Goal: Information Seeking & Learning: Learn about a topic

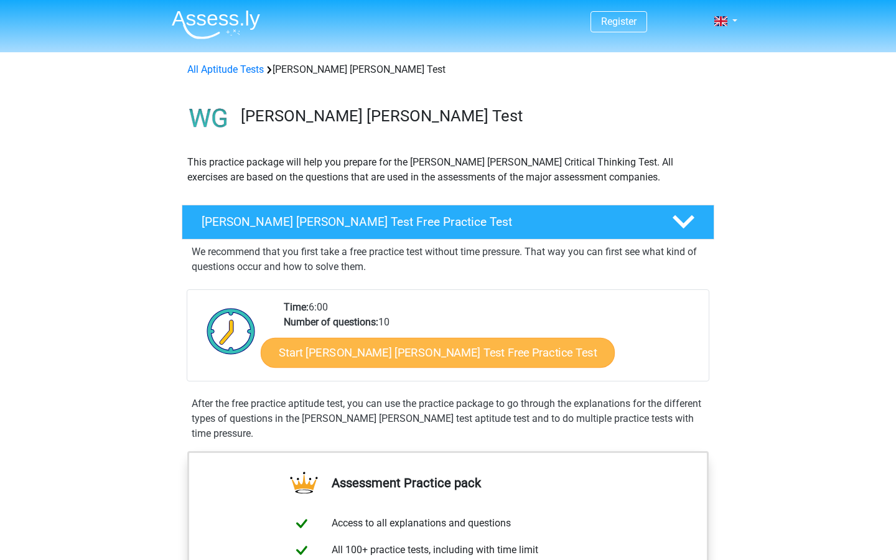
click at [346, 352] on link "Start [PERSON_NAME] [PERSON_NAME] Test Free Practice Test" at bounding box center [438, 353] width 354 height 30
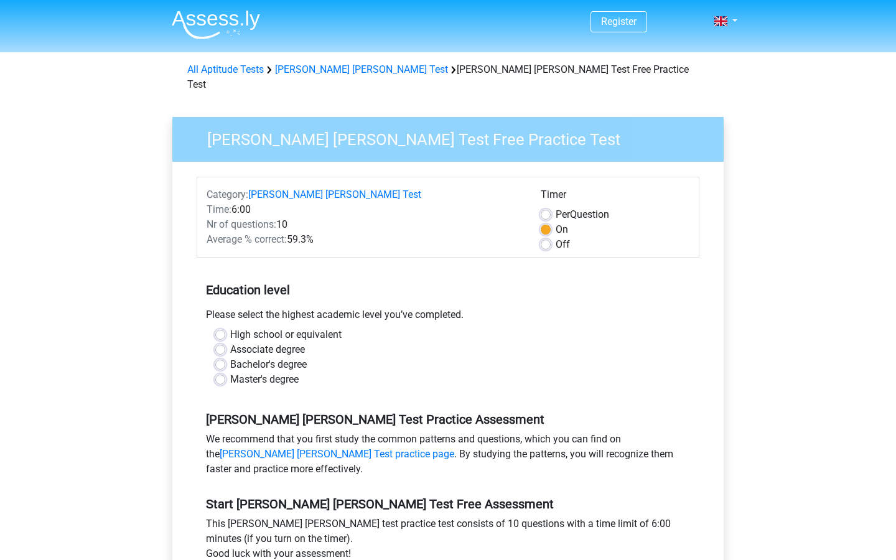
click at [248, 327] on label "High school or equivalent" at bounding box center [285, 334] width 111 height 15
click at [225, 327] on input "High school or equivalent" at bounding box center [220, 333] width 10 height 12
radio input "true"
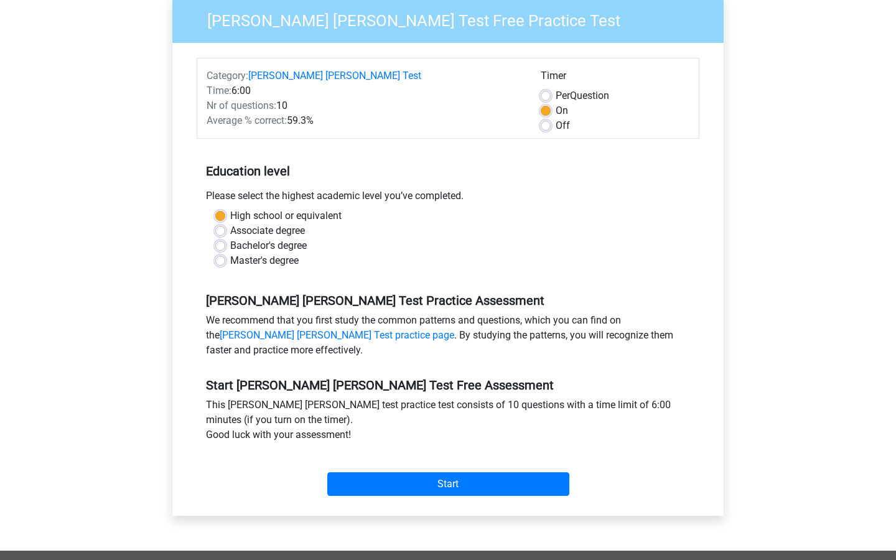
scroll to position [119, 0]
click at [275, 238] on label "Bachelor's degree" at bounding box center [268, 245] width 76 height 15
click at [225, 238] on input "Bachelor's degree" at bounding box center [220, 244] width 10 height 12
radio input "true"
click at [281, 208] on label "High school or equivalent" at bounding box center [285, 215] width 111 height 15
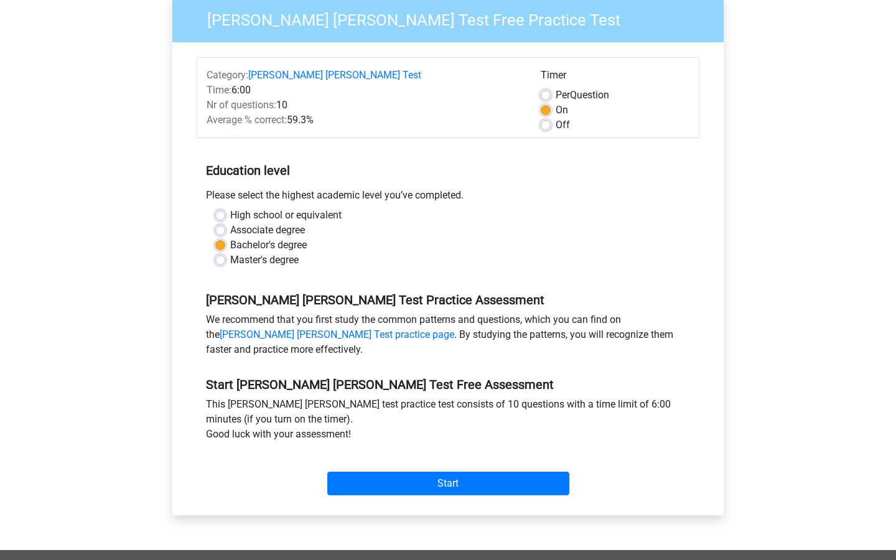
click at [225, 208] on input "High school or equivalent" at bounding box center [220, 214] width 10 height 12
radio input "true"
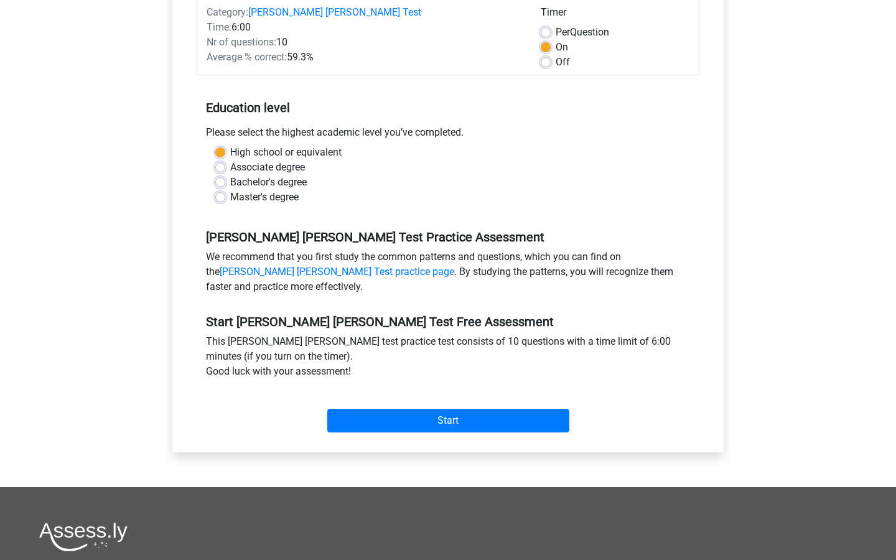
scroll to position [190, 0]
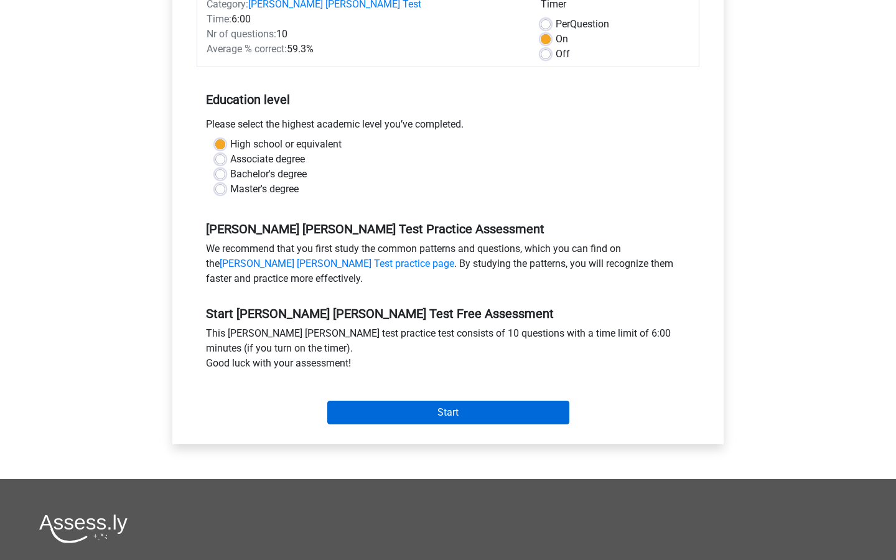
click at [383, 401] on input "Start" at bounding box center [448, 413] width 242 height 24
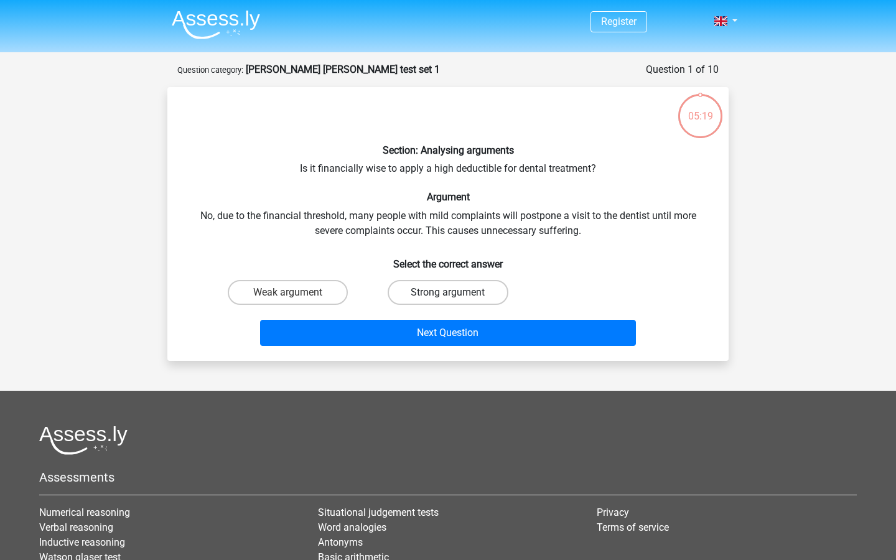
click at [464, 287] on label "Strong argument" at bounding box center [447, 292] width 120 height 25
click at [456, 292] on input "Strong argument" at bounding box center [452, 296] width 8 height 8
radio input "true"
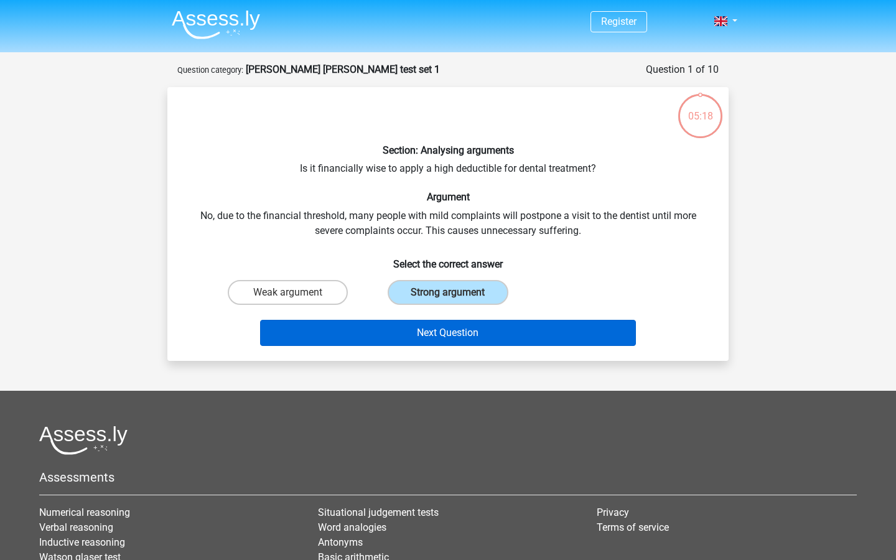
click at [466, 330] on button "Next Question" at bounding box center [448, 333] width 376 height 26
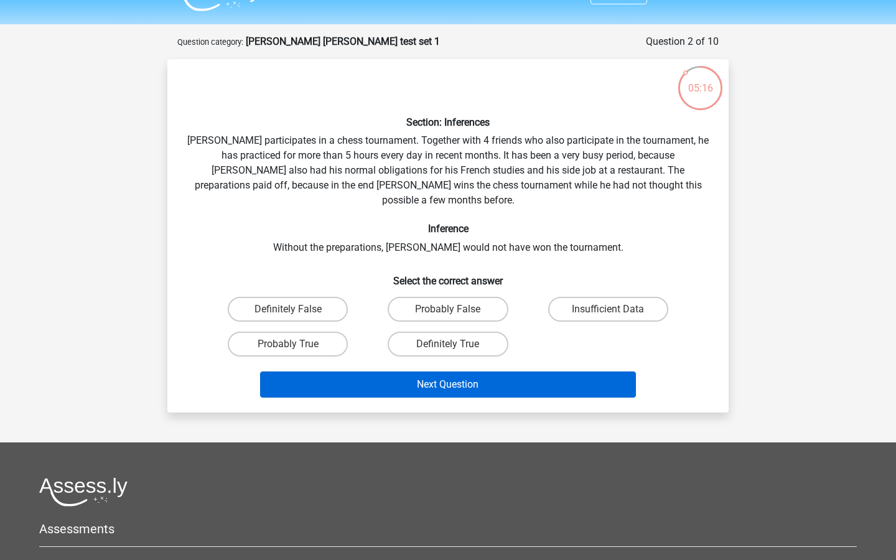
scroll to position [29, 0]
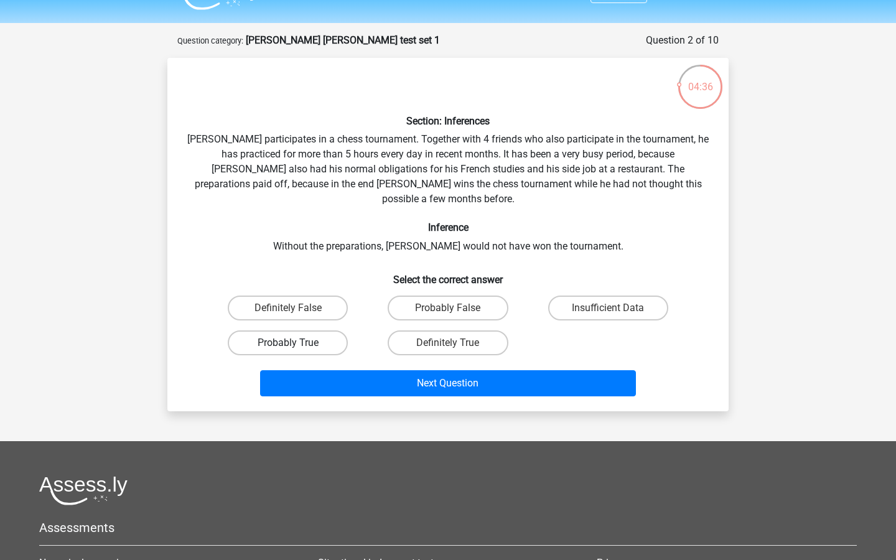
click at [314, 331] on label "Probably True" at bounding box center [288, 342] width 120 height 25
click at [296, 343] on input "Probably True" at bounding box center [292, 347] width 8 height 8
radio input "true"
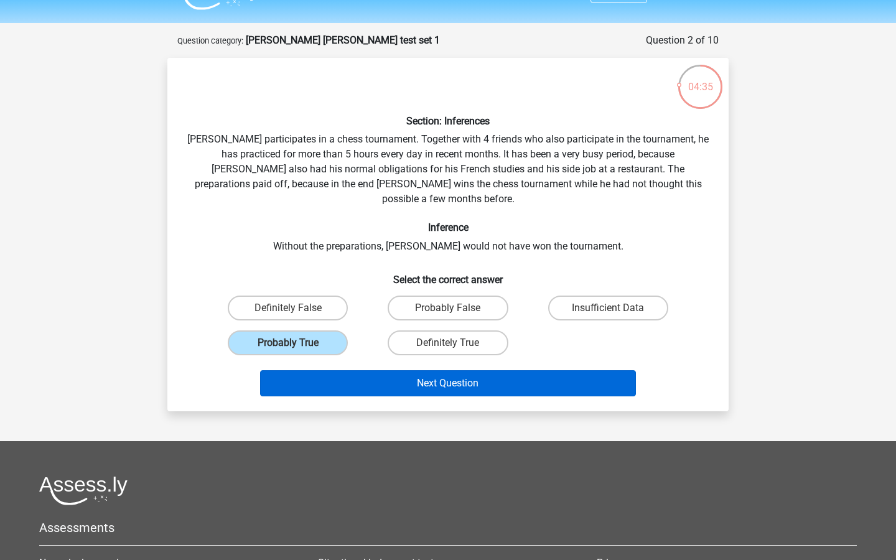
click at [376, 371] on button "Next Question" at bounding box center [448, 383] width 376 height 26
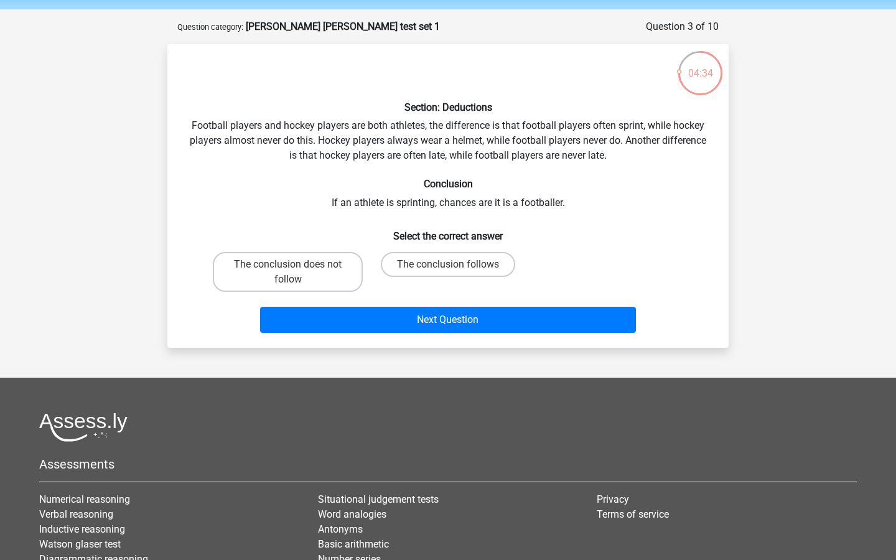
scroll to position [32, 0]
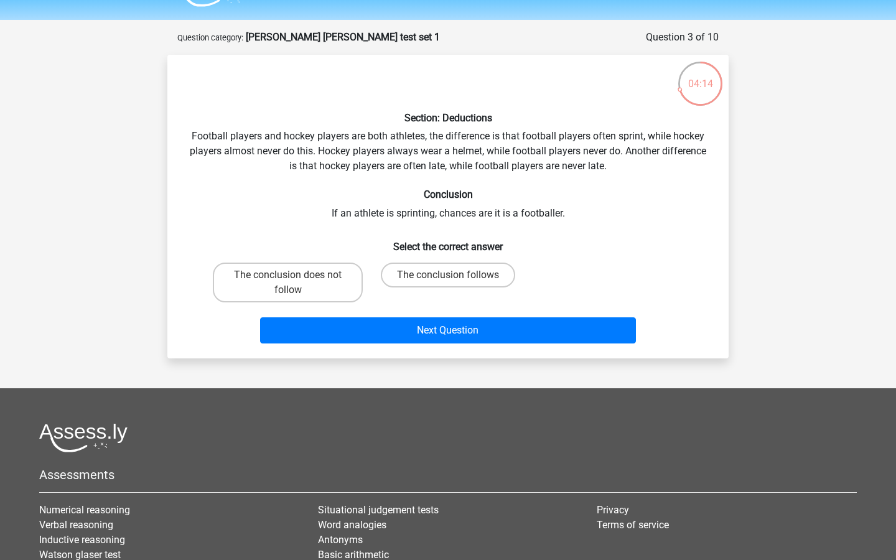
click at [224, 148] on div "Section: Deductions Football players and hockey players are both athletes, the …" at bounding box center [447, 207] width 551 height 284
click at [423, 275] on label "The conclusion follows" at bounding box center [448, 274] width 134 height 25
click at [448, 275] on input "The conclusion follows" at bounding box center [452, 279] width 8 height 8
radio input "true"
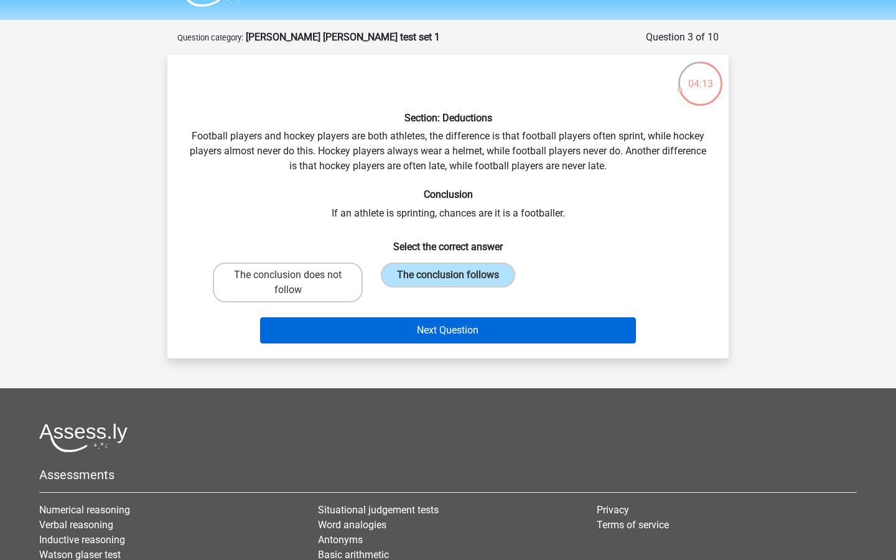
click at [443, 335] on button "Next Question" at bounding box center [448, 330] width 376 height 26
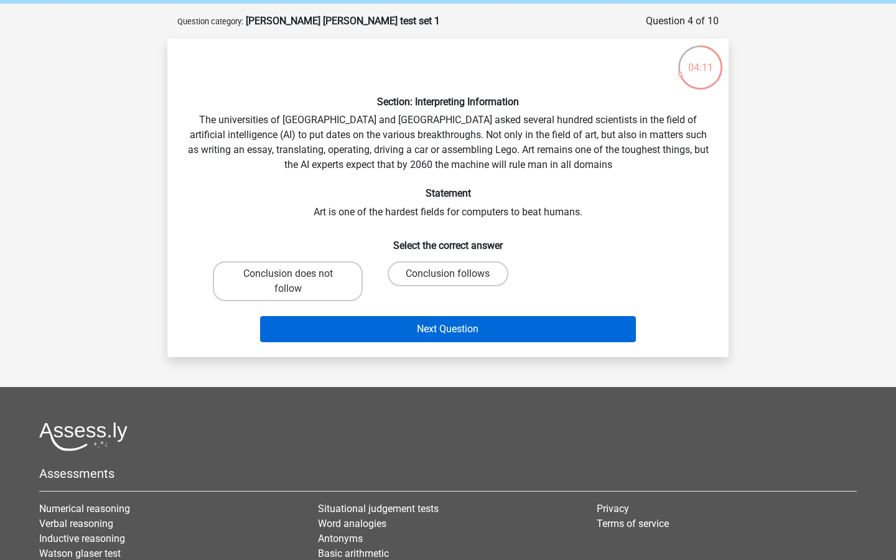
scroll to position [49, 0]
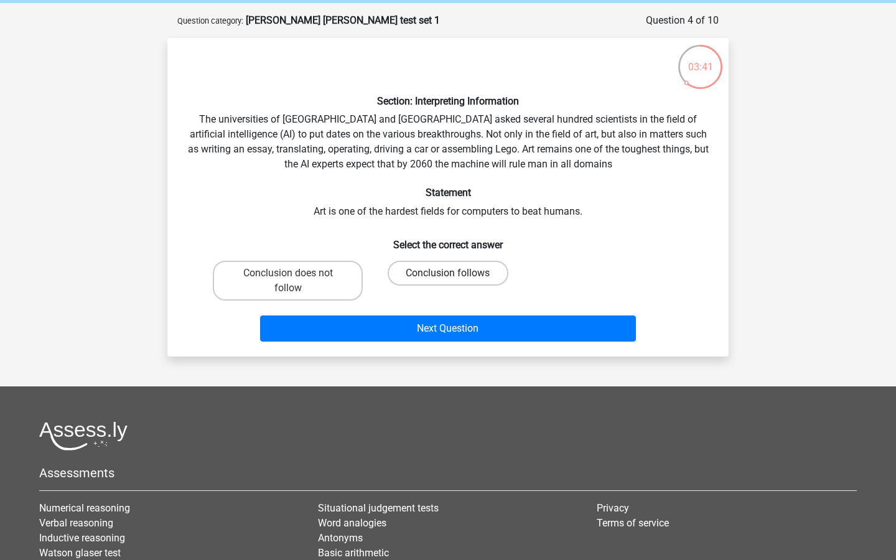
click at [415, 272] on label "Conclusion follows" at bounding box center [447, 273] width 120 height 25
click at [448, 273] on input "Conclusion follows" at bounding box center [452, 277] width 8 height 8
radio input "true"
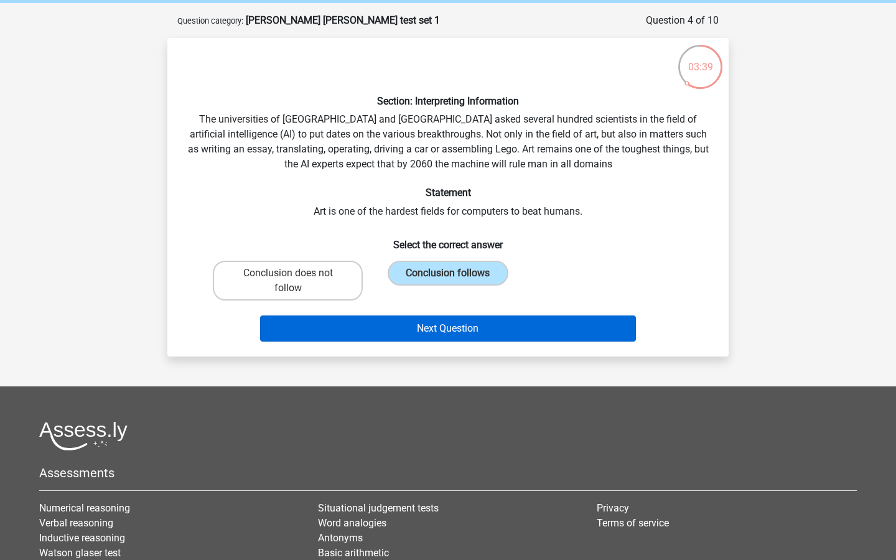
click at [415, 330] on button "Next Question" at bounding box center [448, 328] width 376 height 26
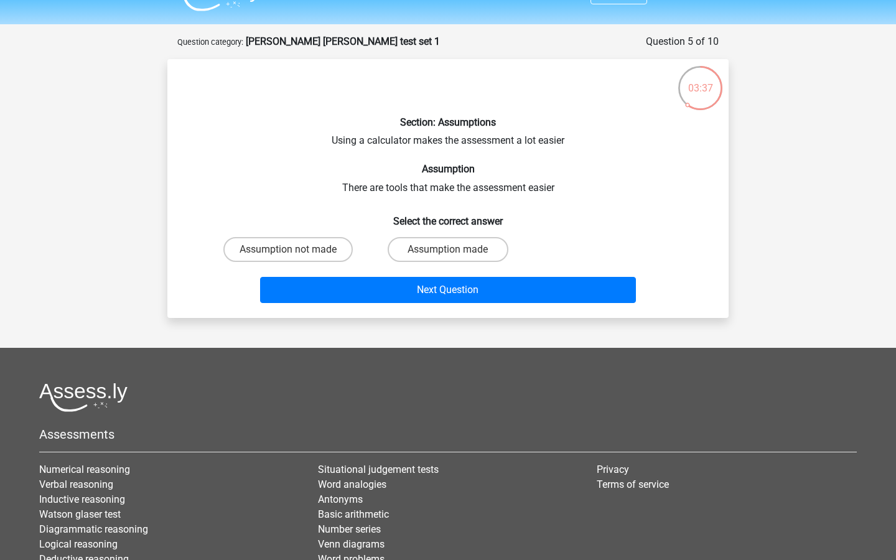
scroll to position [30, 0]
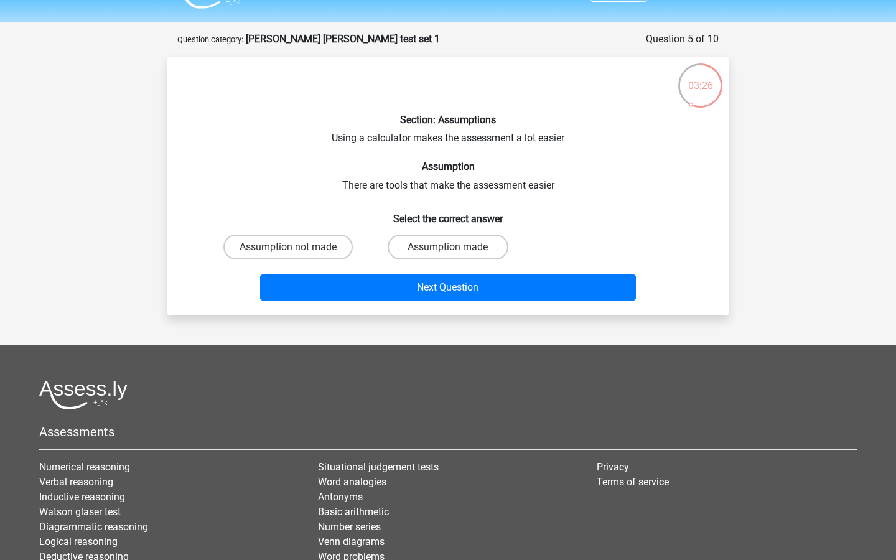
click at [349, 231] on div "Assumption not made" at bounding box center [288, 246] width 160 height 35
drag, startPoint x: 349, startPoint y: 231, endPoint x: 363, endPoint y: 205, distance: 28.9
click at [363, 205] on div "Section: Assumptions Using a calculator makes the assessment a lot easier Assum…" at bounding box center [447, 186] width 551 height 239
click at [371, 189] on div "Section: Assumptions Using a calculator makes the assessment a lot easier Assum…" at bounding box center [447, 186] width 551 height 239
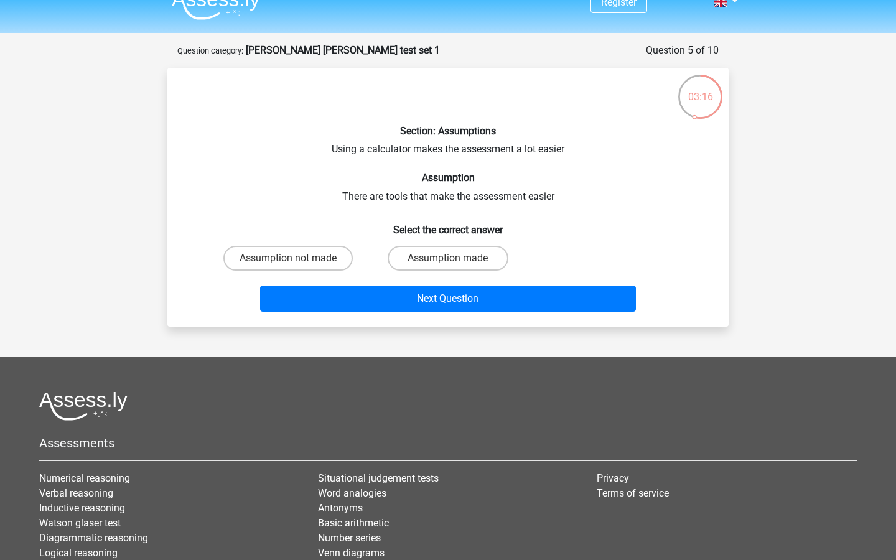
scroll to position [22, 0]
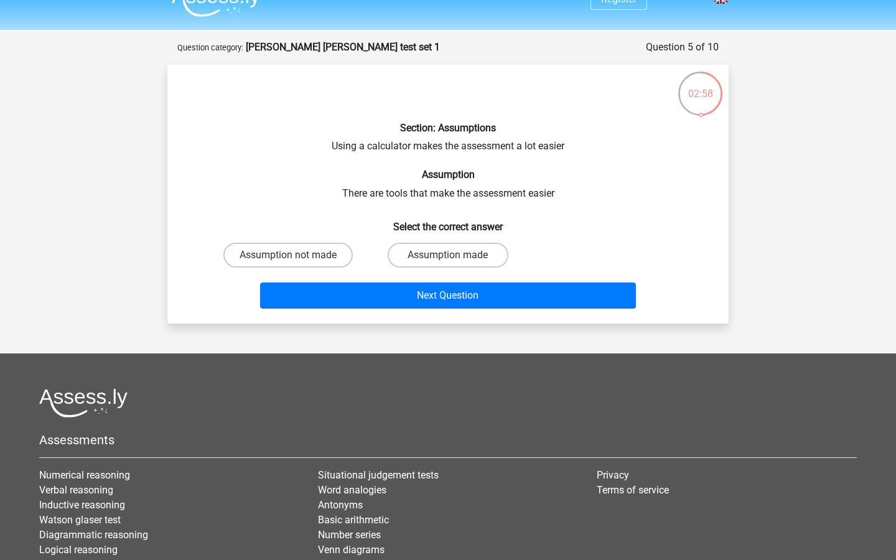
click at [453, 262] on input "Assumption made" at bounding box center [452, 259] width 8 height 8
radio input "true"
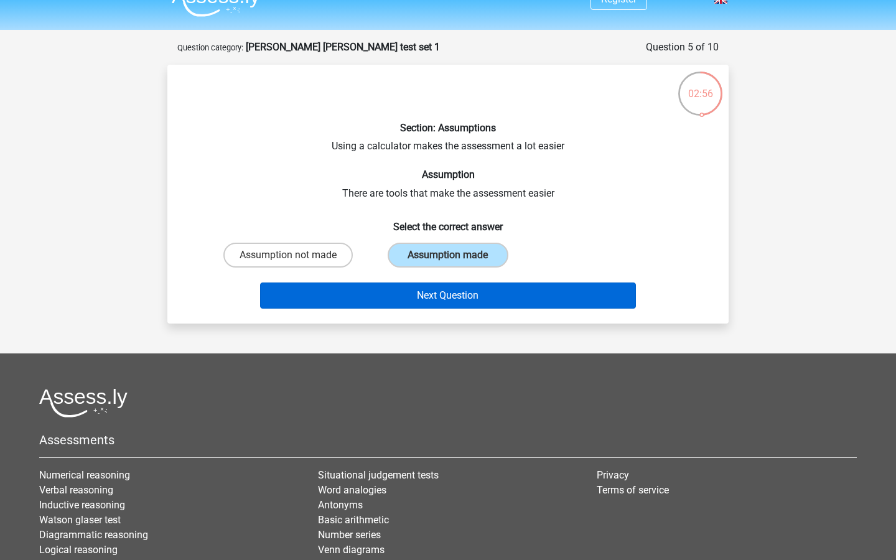
click at [453, 291] on button "Next Question" at bounding box center [448, 295] width 376 height 26
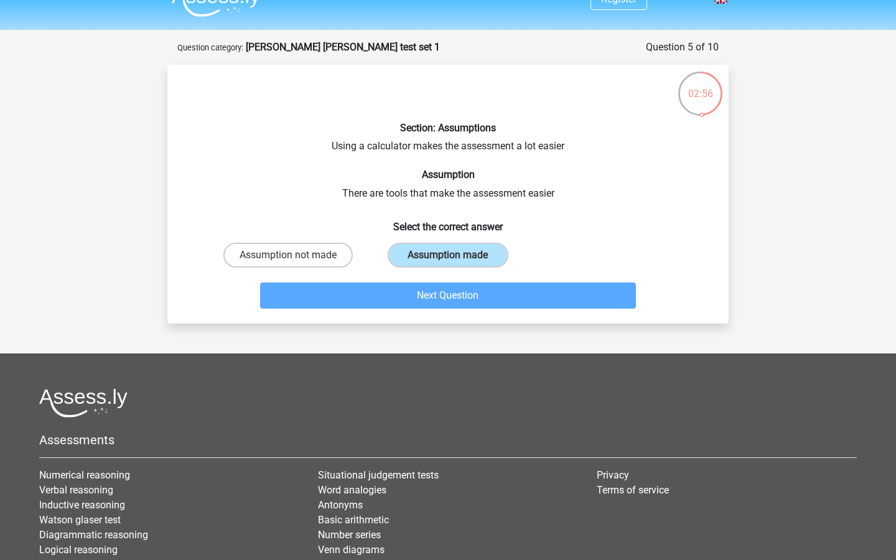
scroll to position [62, 0]
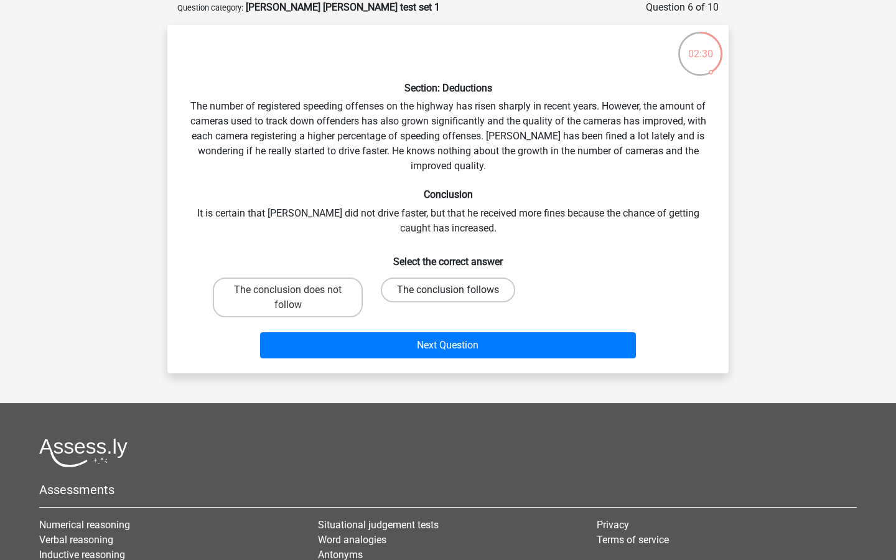
click at [419, 284] on label "The conclusion follows" at bounding box center [448, 289] width 134 height 25
click at [448, 290] on input "The conclusion follows" at bounding box center [452, 294] width 8 height 8
radio input "true"
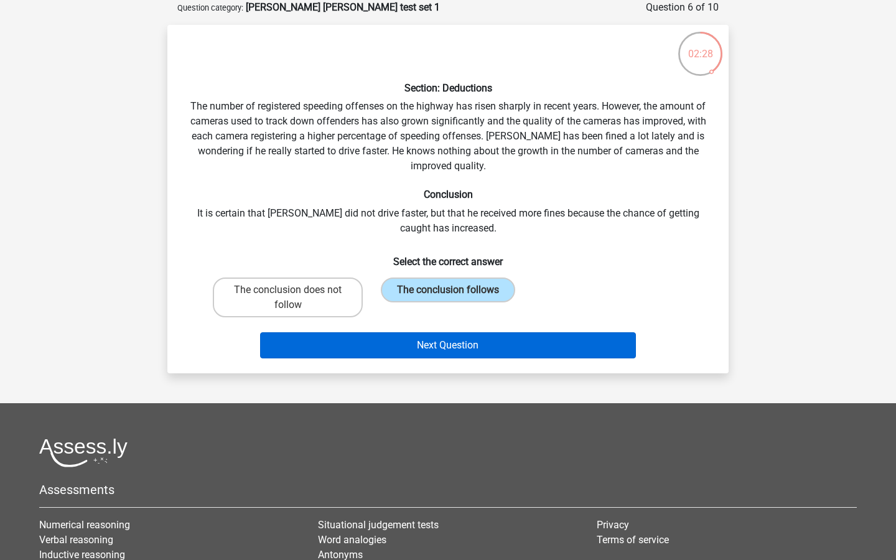
click at [423, 346] on button "Next Question" at bounding box center [448, 345] width 376 height 26
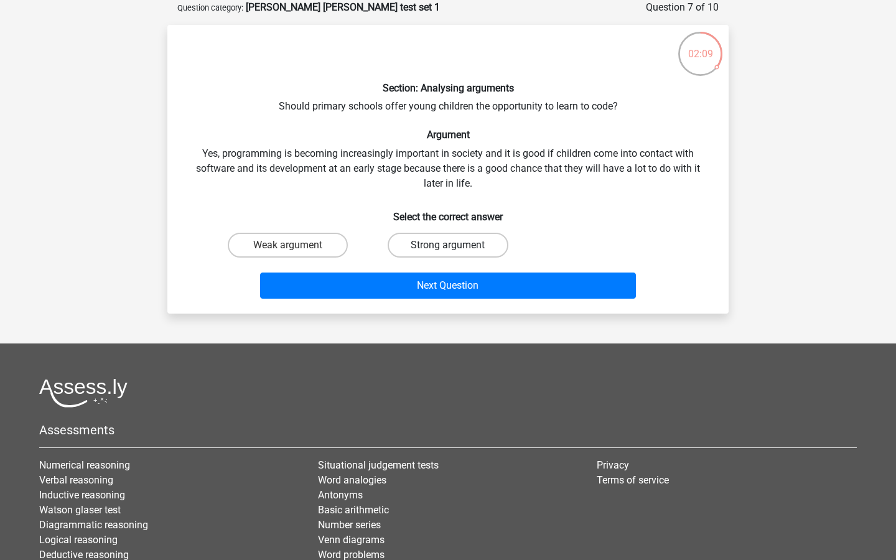
click at [458, 240] on label "Strong argument" at bounding box center [447, 245] width 120 height 25
click at [456, 245] on input "Strong argument" at bounding box center [452, 249] width 8 height 8
radio input "true"
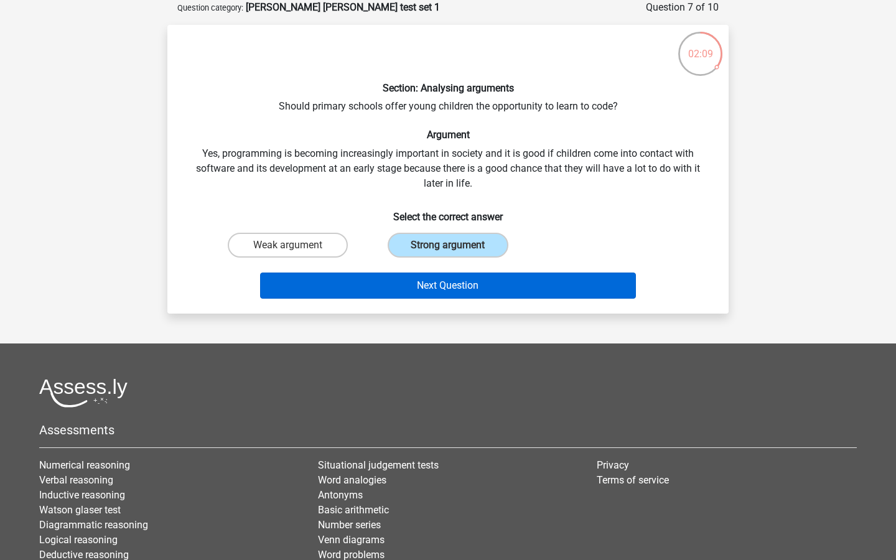
click at [455, 284] on button "Next Question" at bounding box center [448, 285] width 376 height 26
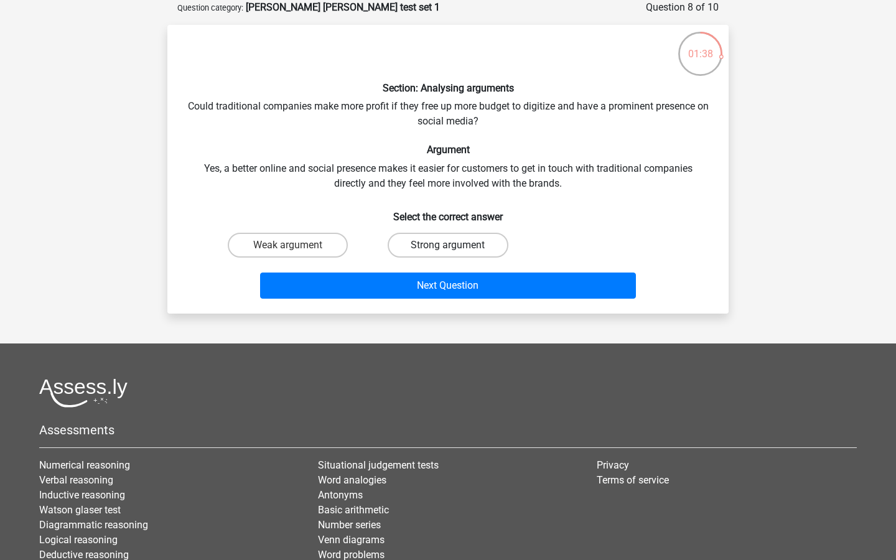
click at [458, 243] on label "Strong argument" at bounding box center [447, 245] width 120 height 25
click at [456, 245] on input "Strong argument" at bounding box center [452, 249] width 8 height 8
radio input "true"
click at [325, 239] on label "Weak argument" at bounding box center [288, 245] width 120 height 25
click at [296, 245] on input "Weak argument" at bounding box center [292, 249] width 8 height 8
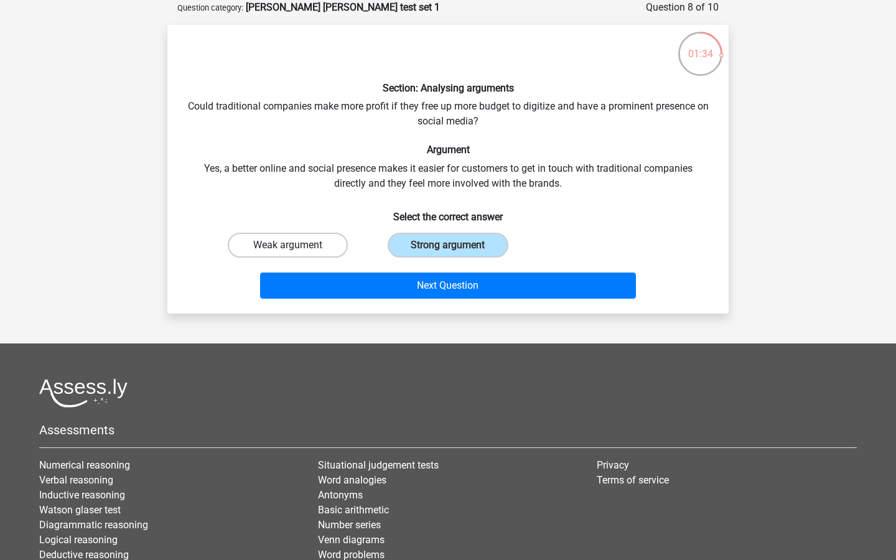
radio input "true"
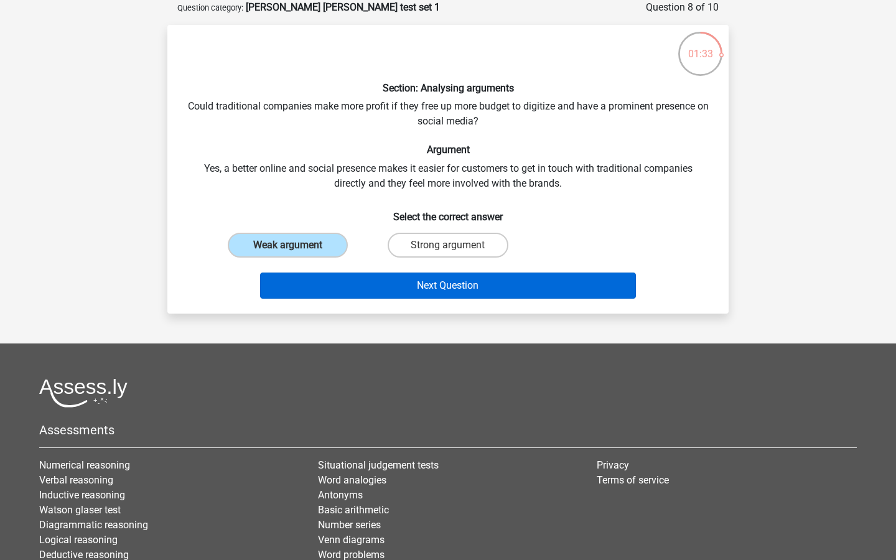
click at [365, 279] on button "Next Question" at bounding box center [448, 285] width 376 height 26
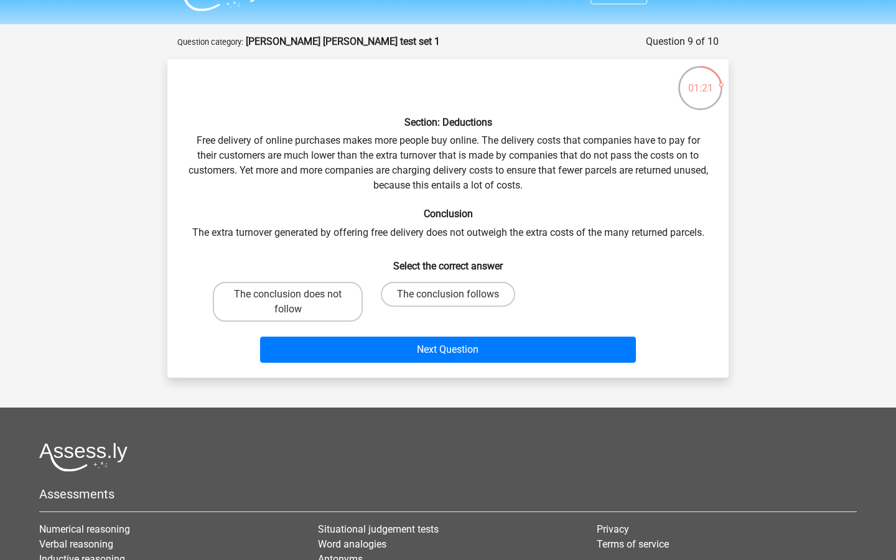
scroll to position [27, 0]
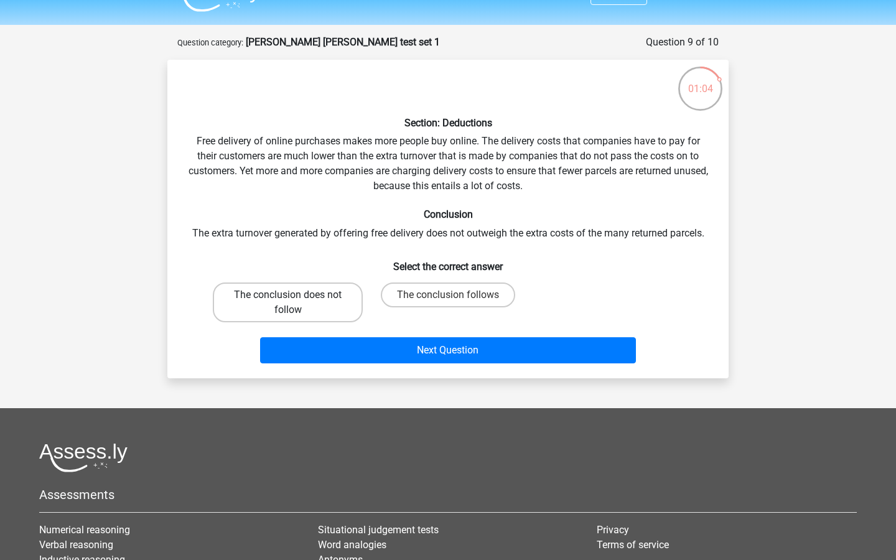
click at [288, 307] on label "The conclusion does not follow" at bounding box center [288, 302] width 150 height 40
click at [288, 303] on input "The conclusion does not follow" at bounding box center [292, 299] width 8 height 8
radio input "true"
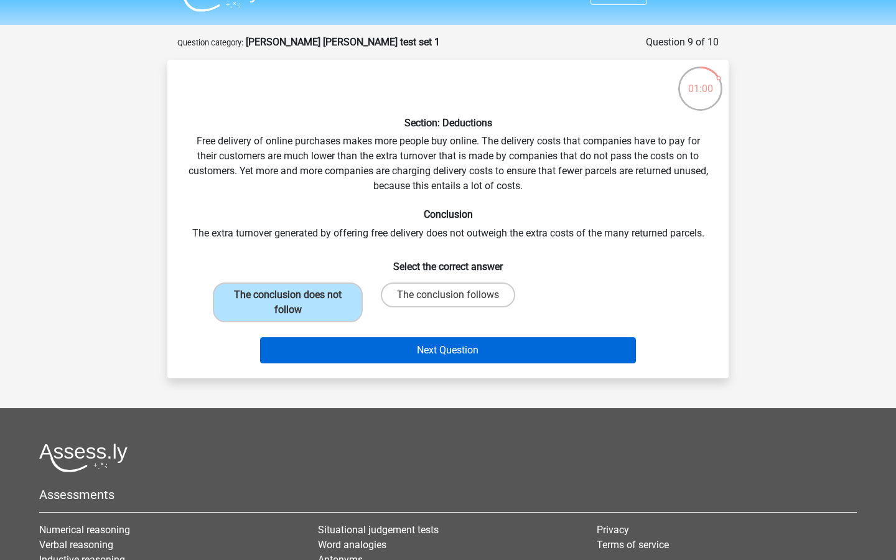
click at [358, 351] on button "Next Question" at bounding box center [448, 350] width 376 height 26
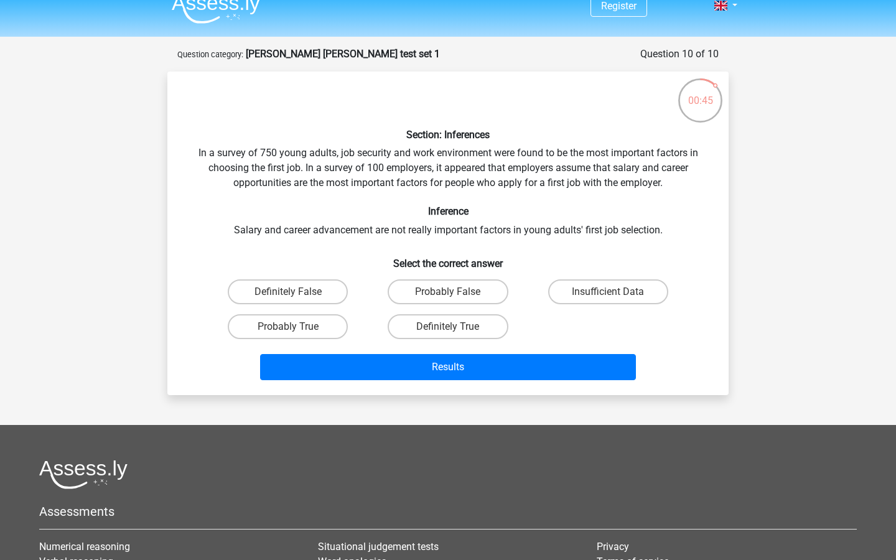
scroll to position [15, 0]
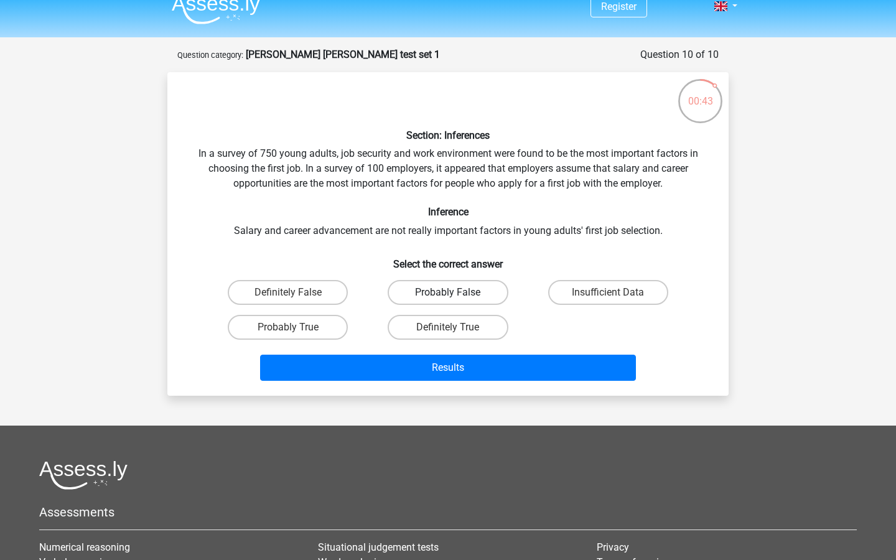
click at [468, 287] on label "Probably False" at bounding box center [447, 292] width 120 height 25
click at [456, 292] on input "Probably False" at bounding box center [452, 296] width 8 height 8
radio input "true"
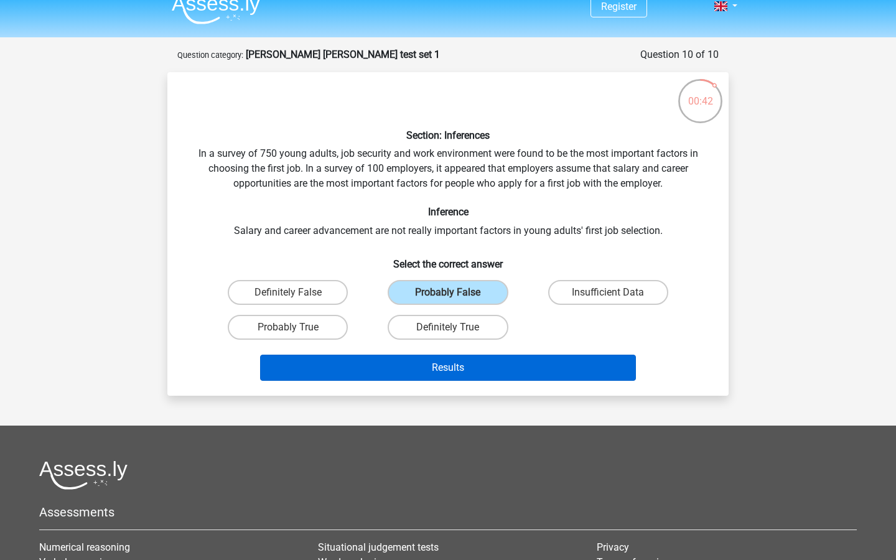
click at [484, 374] on button "Results" at bounding box center [448, 367] width 376 height 26
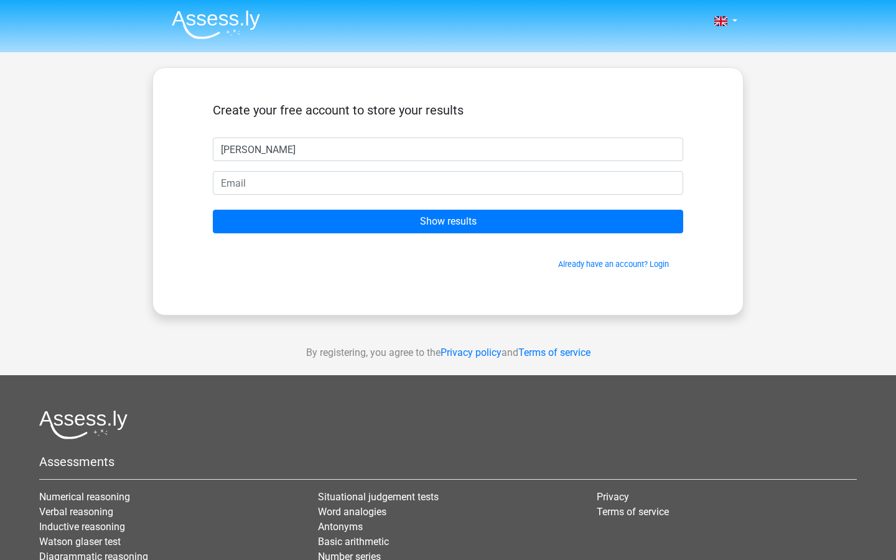
type input "hanna"
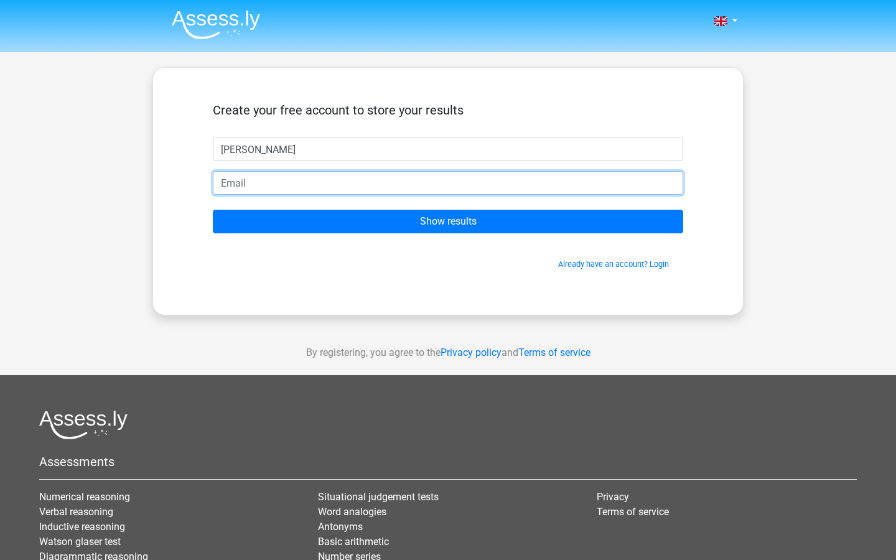
type input "hannamoore1@icloud.com"
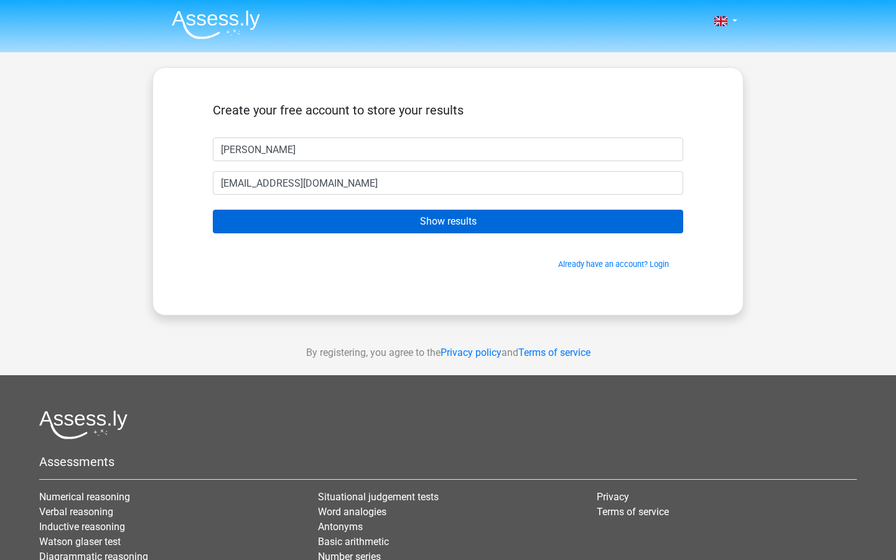
click at [416, 229] on input "Show results" at bounding box center [448, 222] width 470 height 24
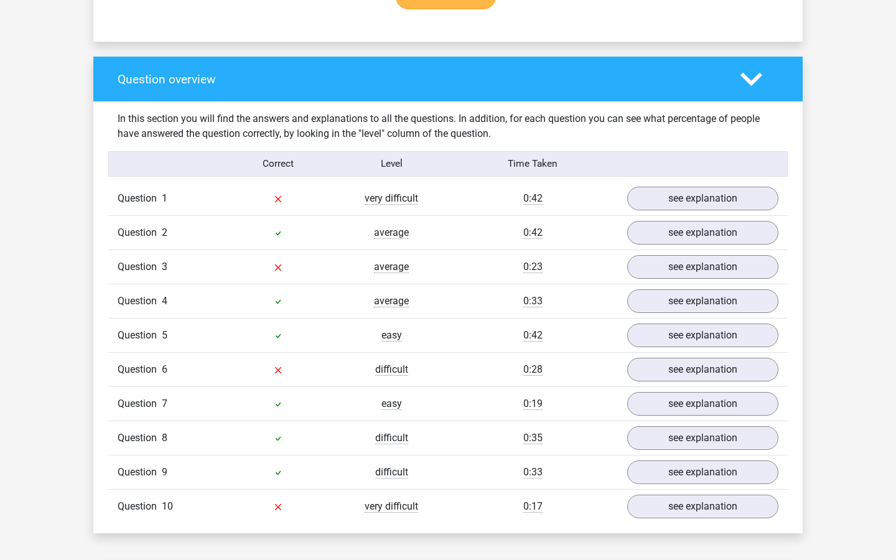
scroll to position [874, 0]
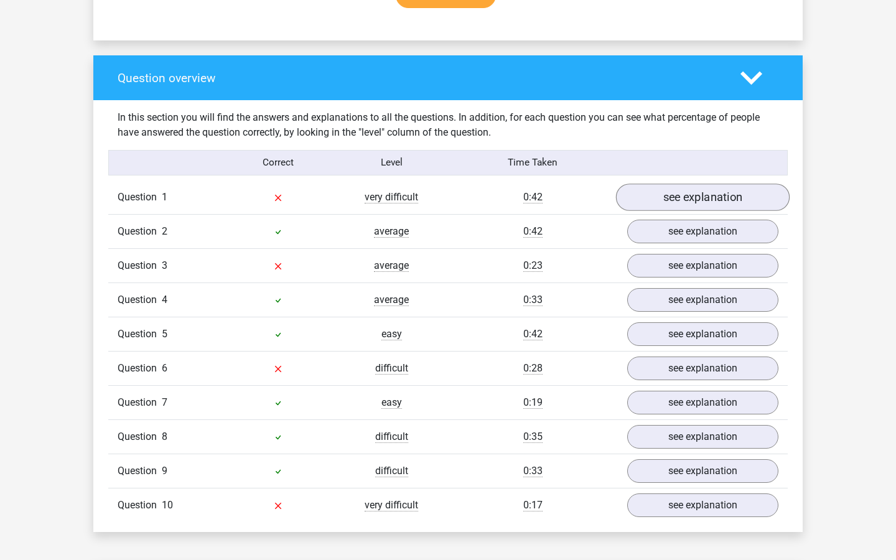
click at [667, 183] on link "see explanation" at bounding box center [703, 196] width 174 height 27
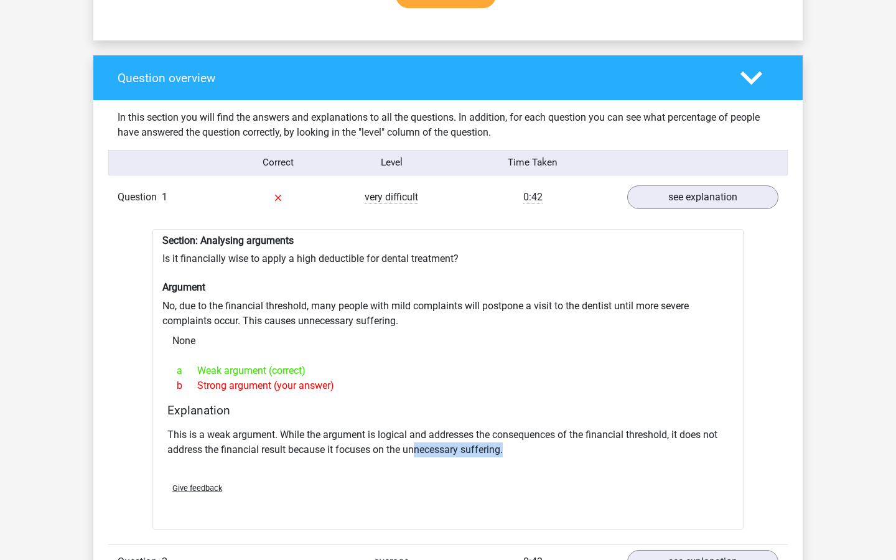
drag, startPoint x: 169, startPoint y: 447, endPoint x: 419, endPoint y: 440, distance: 249.5
click at [419, 440] on p "This is a weak argument. While the argument is logical and addresses the conseq…" at bounding box center [447, 442] width 561 height 30
drag, startPoint x: 418, startPoint y: 442, endPoint x: 228, endPoint y: 437, distance: 189.8
click at [234, 437] on p "This is a weak argument. While the argument is logical and addresses the conseq…" at bounding box center [447, 442] width 561 height 30
drag, startPoint x: 175, startPoint y: 300, endPoint x: 314, endPoint y: 299, distance: 139.3
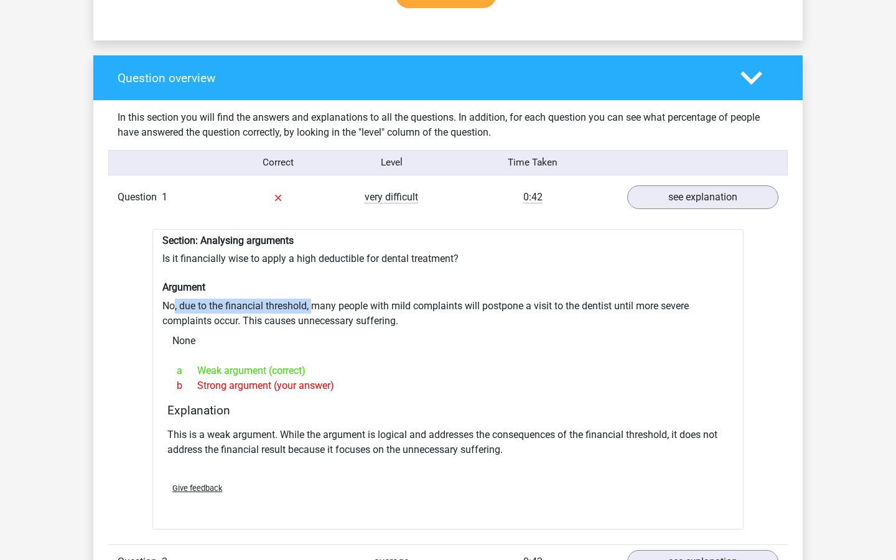
click at [314, 299] on div "Section: Analysing arguments Is it financially wise to apply a high deductible …" at bounding box center [447, 379] width 591 height 300
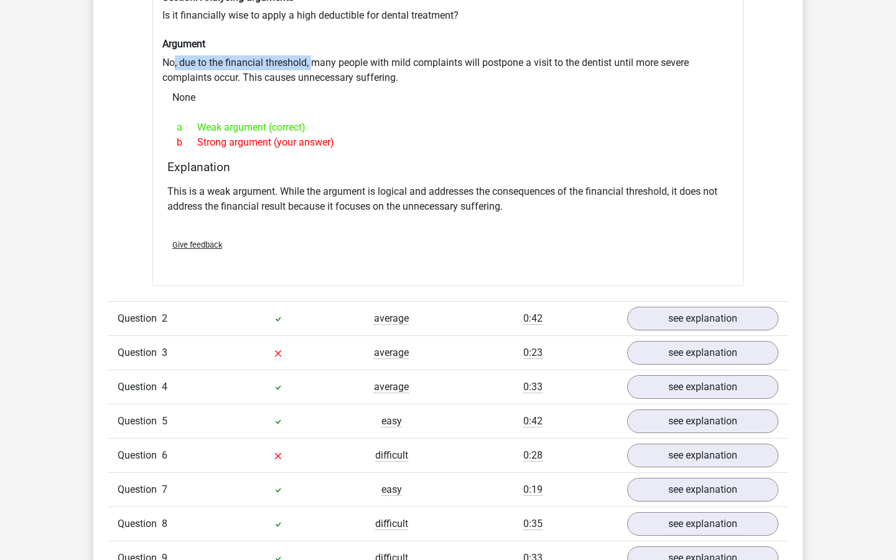
scroll to position [1121, 0]
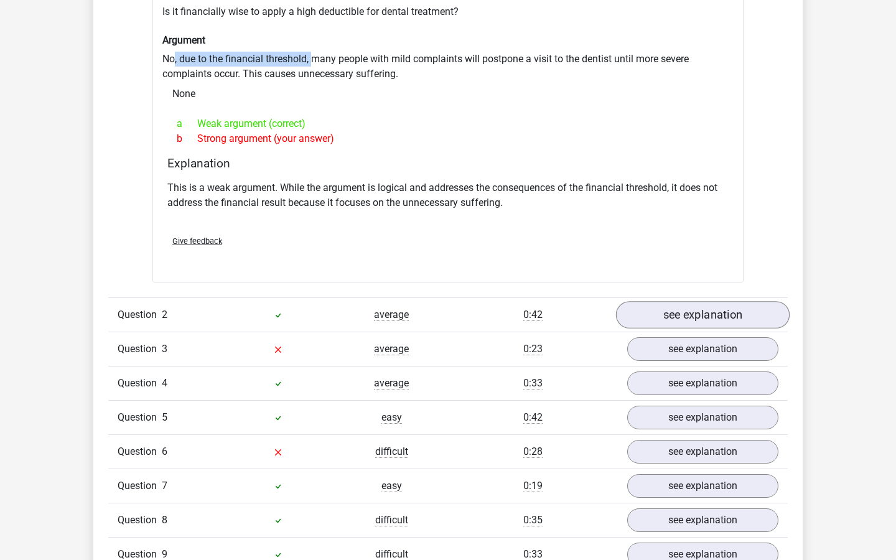
click at [693, 301] on link "see explanation" at bounding box center [703, 314] width 174 height 27
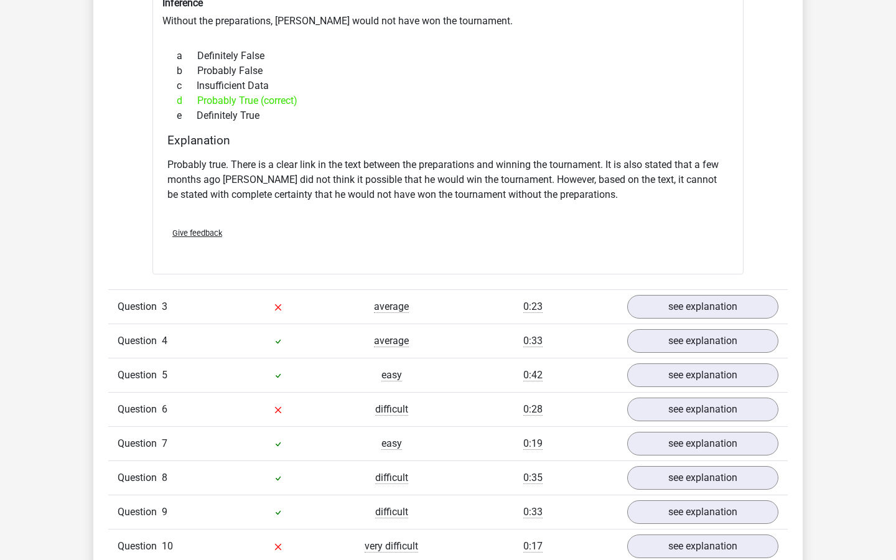
scroll to position [1578, 0]
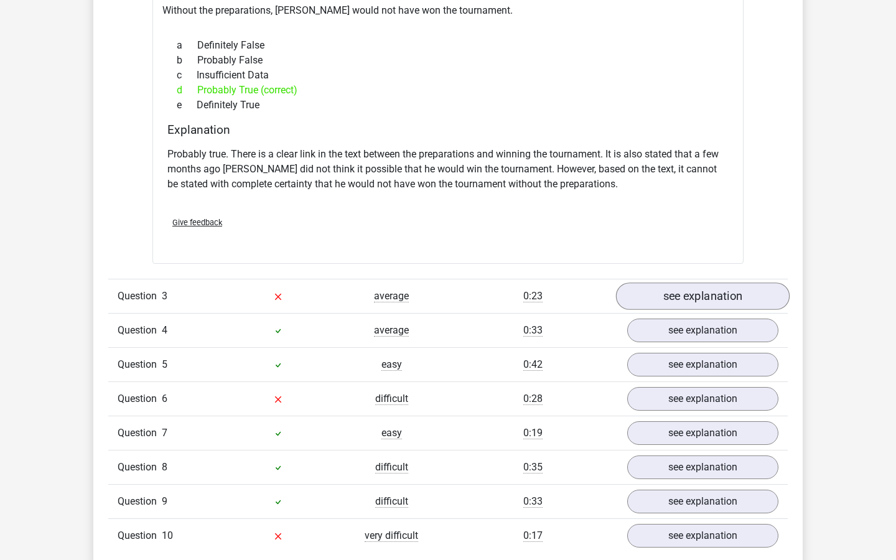
click at [666, 283] on link "see explanation" at bounding box center [703, 296] width 174 height 27
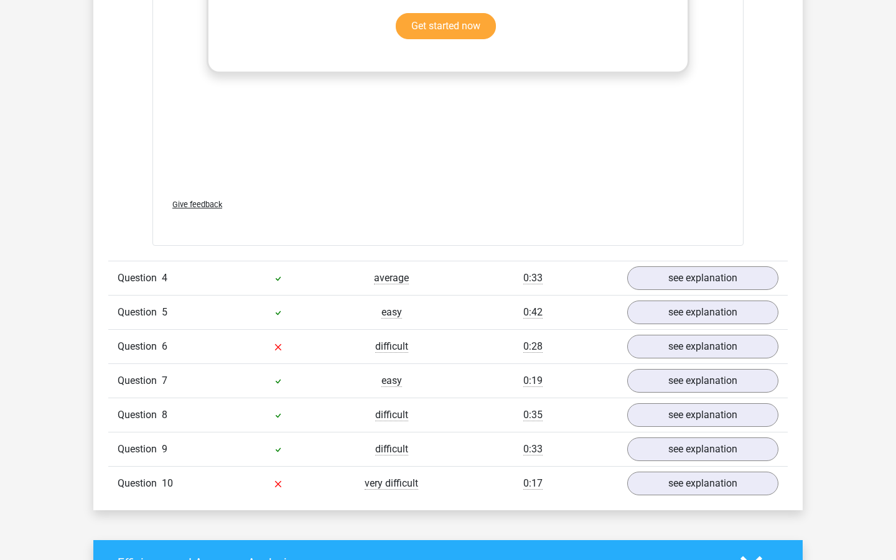
scroll to position [2290, 0]
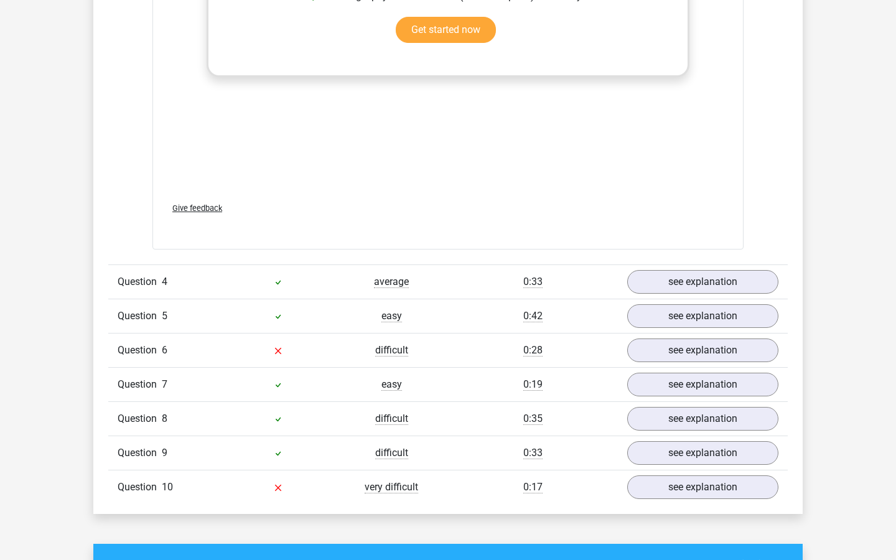
click at [294, 150] on div "The conclusion does not follow. Nothing is stated about how many football playe…" at bounding box center [447, 5] width 561 height 373
